Goal: Information Seeking & Learning: Understand process/instructions

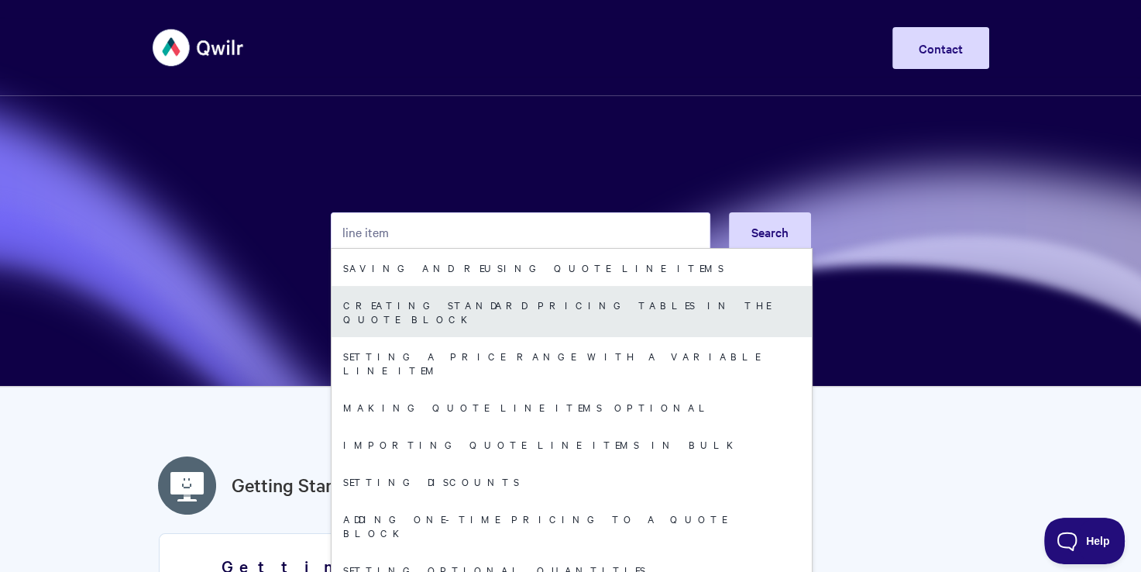
type input "line item"
click at [506, 306] on link "Creating standard pricing tables in the Quote Block" at bounding box center [572, 311] width 480 height 51
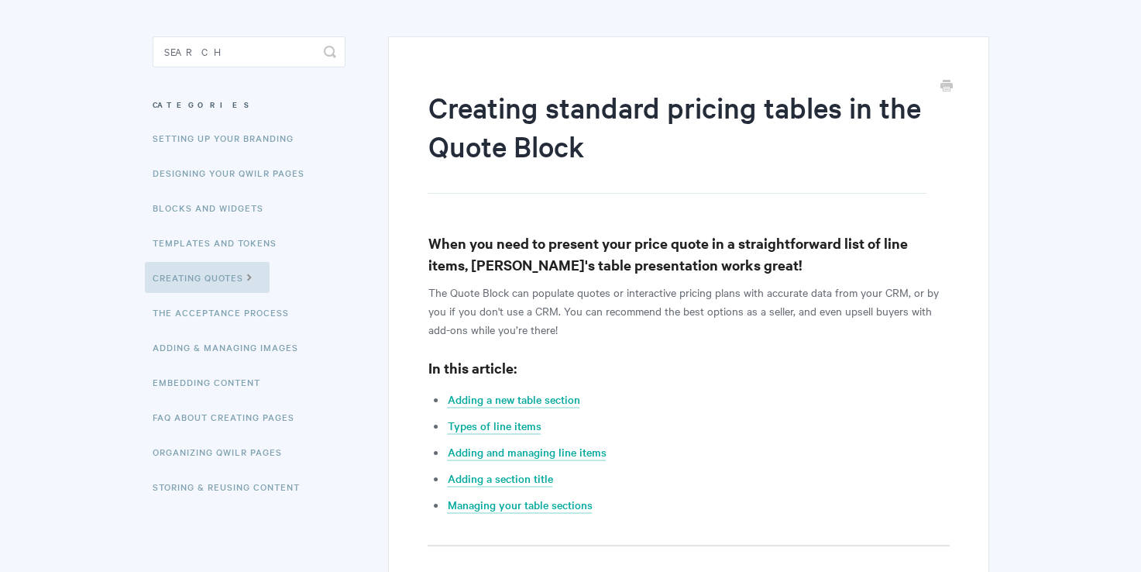
scroll to position [232, 0]
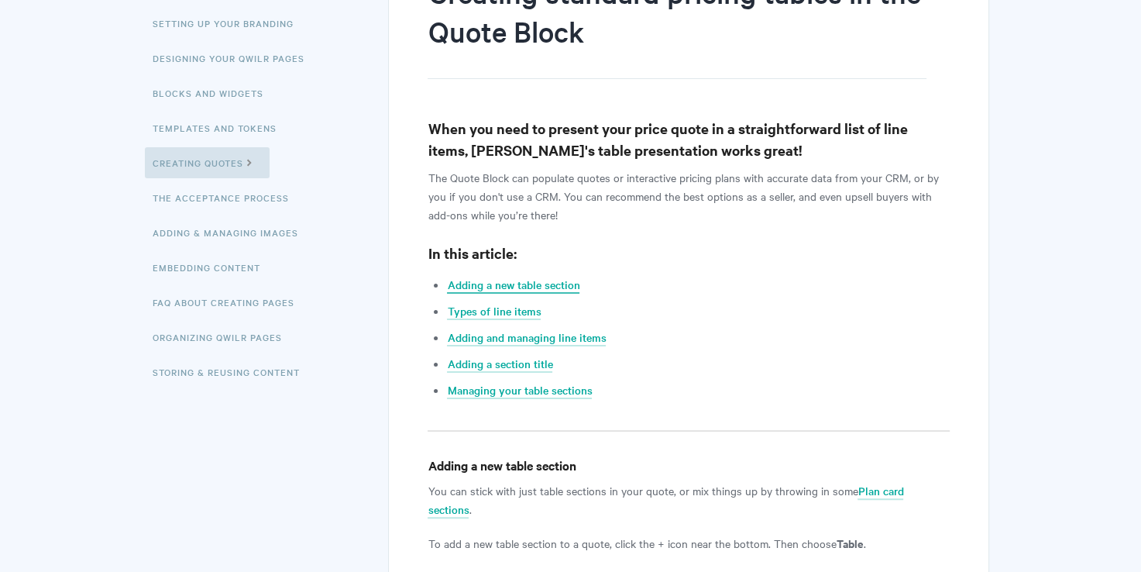
click at [538, 288] on link "Adding a new table section" at bounding box center [513, 285] width 132 height 17
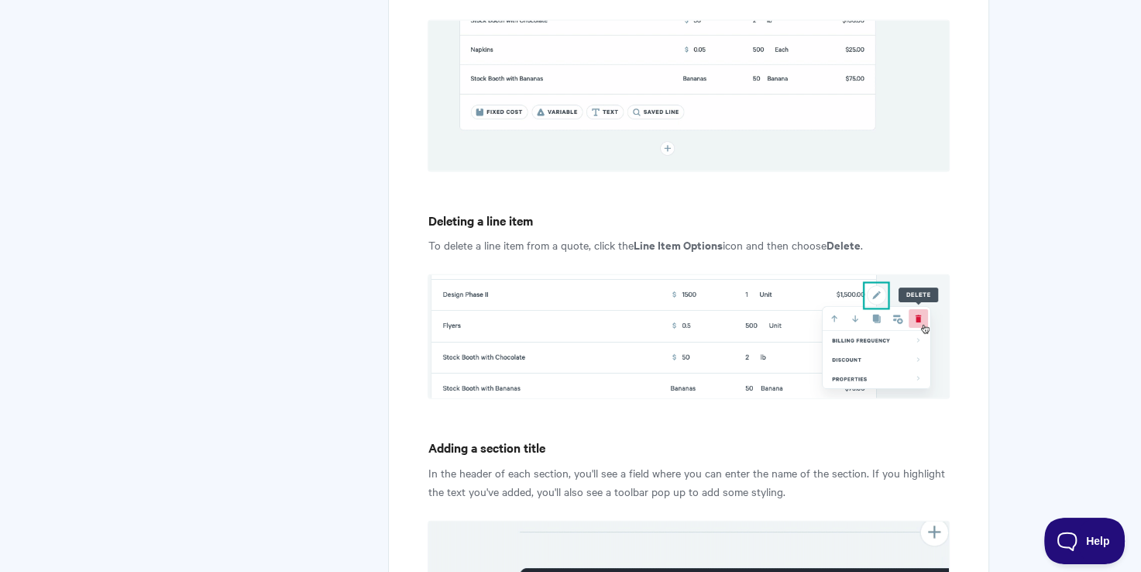
scroll to position [3089, 0]
